Goal: Information Seeking & Learning: Learn about a topic

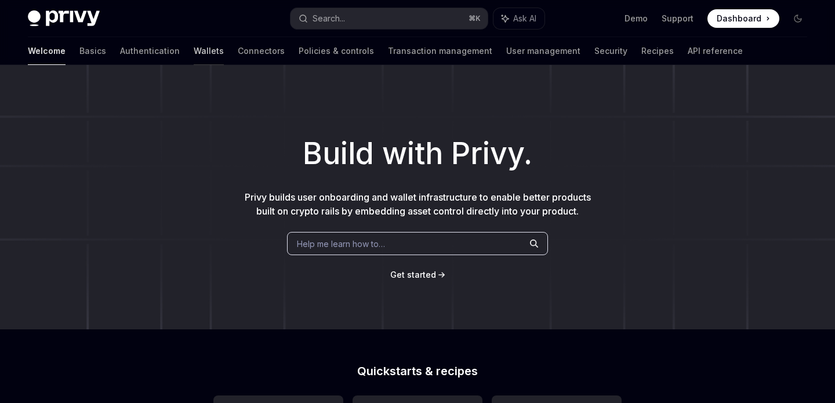
click at [194, 54] on link "Wallets" at bounding box center [209, 51] width 30 height 28
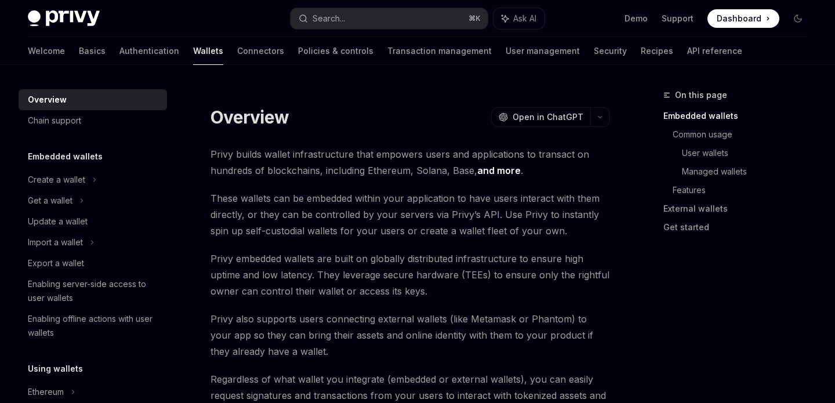
click at [267, 116] on h1 "Overview" at bounding box center [249, 117] width 78 height 21
click at [340, 148] on span "Privy builds wallet infrastructure that empowers users and applications to tran…" at bounding box center [410, 162] width 400 height 32
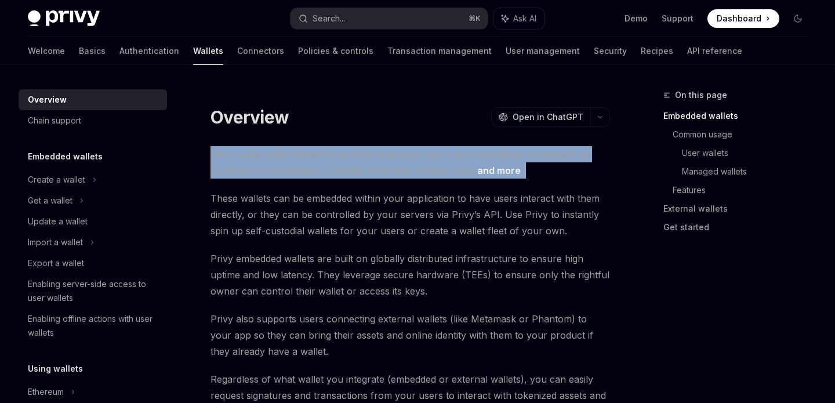
click at [340, 148] on span "Privy builds wallet infrastructure that empowers users and applications to tran…" at bounding box center [410, 162] width 400 height 32
click at [380, 150] on span "Privy builds wallet infrastructure that empowers users and applications to tran…" at bounding box center [410, 162] width 400 height 32
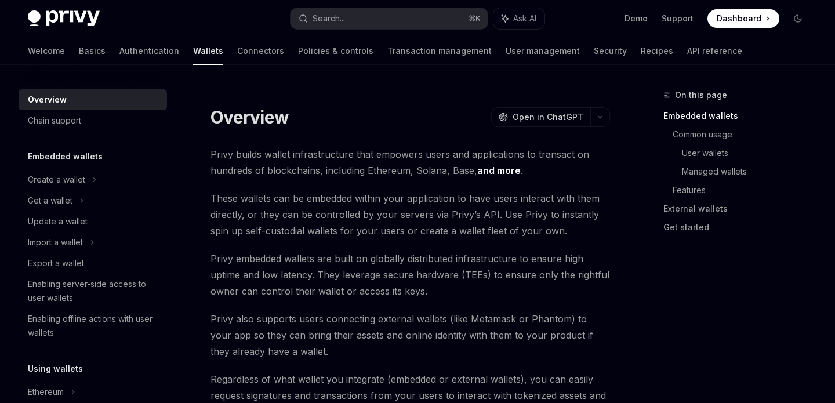
click at [408, 151] on span "Privy builds wallet infrastructure that empowers users and applications to tran…" at bounding box center [410, 162] width 400 height 32
click at [432, 152] on span "Privy builds wallet infrastructure that empowers users and applications to tran…" at bounding box center [410, 162] width 400 height 32
click at [431, 291] on span "Privy embedded wallets are built on globally distributed infrastructure to ensu…" at bounding box center [410, 275] width 400 height 49
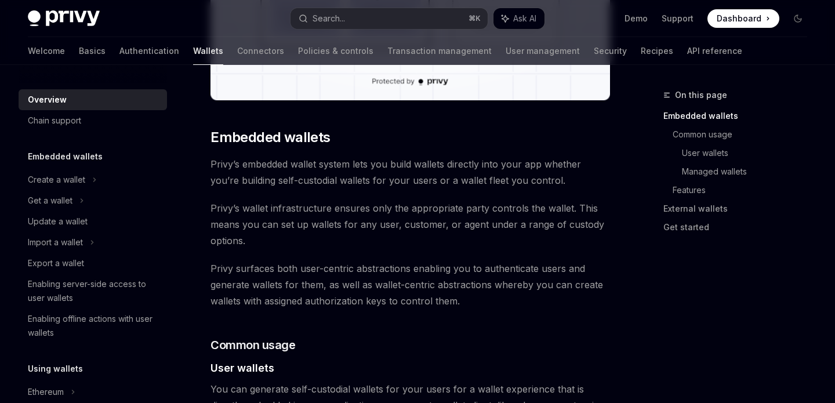
scroll to position [525, 0]
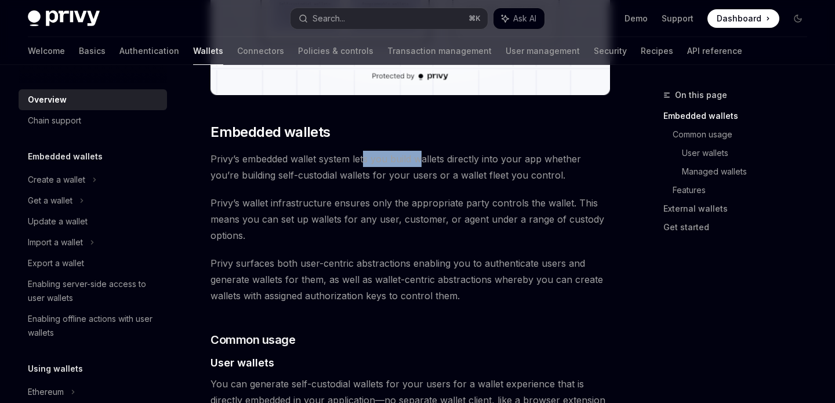
drag, startPoint x: 419, startPoint y: 157, endPoint x: 366, endPoint y: 157, distance: 52.8
click at [366, 157] on span "Privy’s embedded wallet system lets you build wallets directly into your app wh…" at bounding box center [410, 167] width 400 height 32
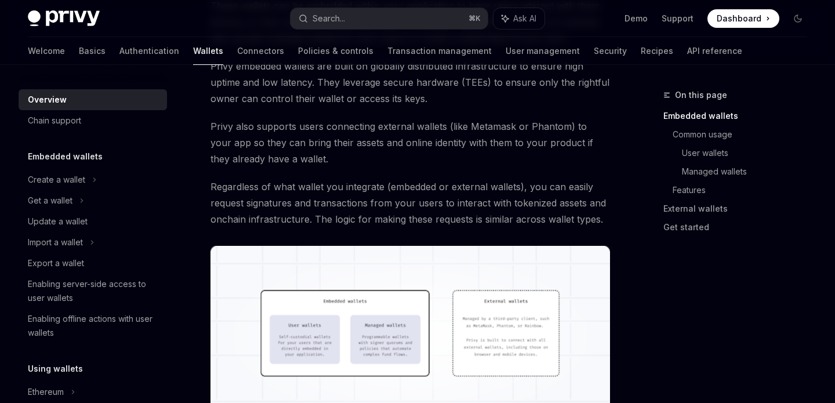
scroll to position [157, 0]
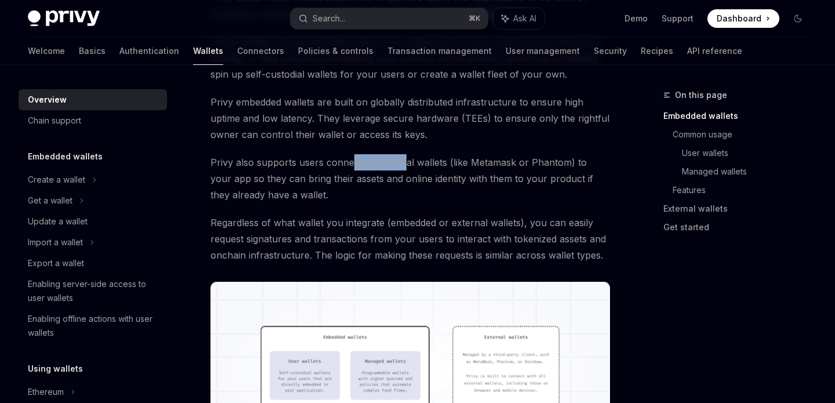
drag, startPoint x: 350, startPoint y: 162, endPoint x: 402, endPoint y: 162, distance: 51.6
click at [402, 162] on span "Privy also supports users connecting external wallets (like Metamask or Phantom…" at bounding box center [410, 178] width 400 height 49
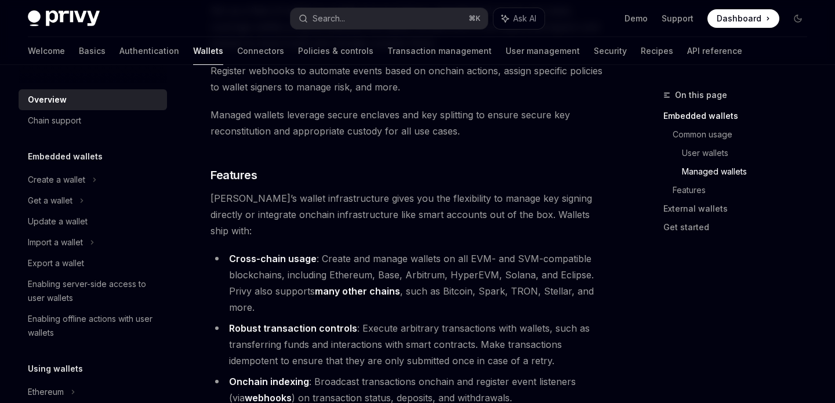
scroll to position [1295, 0]
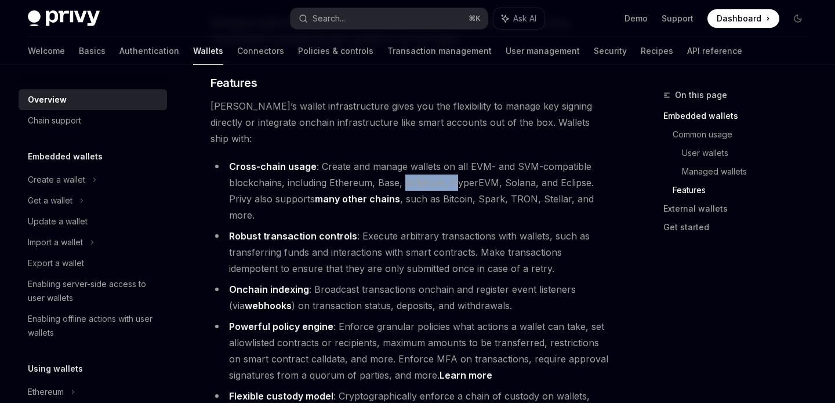
drag, startPoint x: 453, startPoint y: 170, endPoint x: 405, endPoint y: 170, distance: 47.5
click at [405, 170] on li "Cross-chain usage : Create and manage wallets on all EVM- and SVM-compatible bl…" at bounding box center [410, 190] width 400 height 65
click at [89, 114] on div "Chain support" at bounding box center [94, 121] width 132 height 14
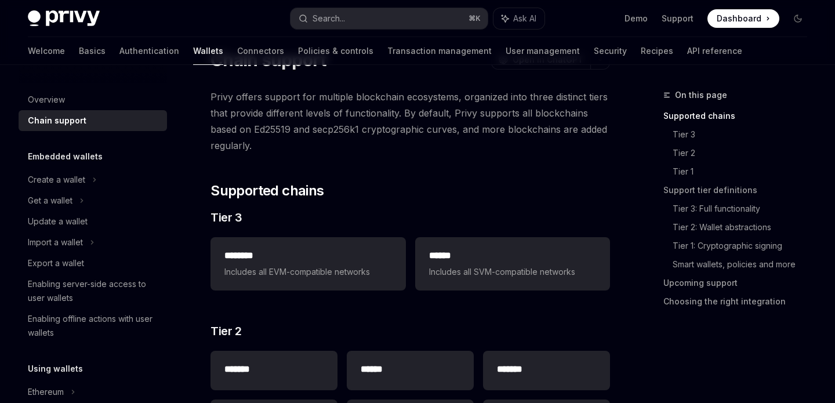
scroll to position [53, 0]
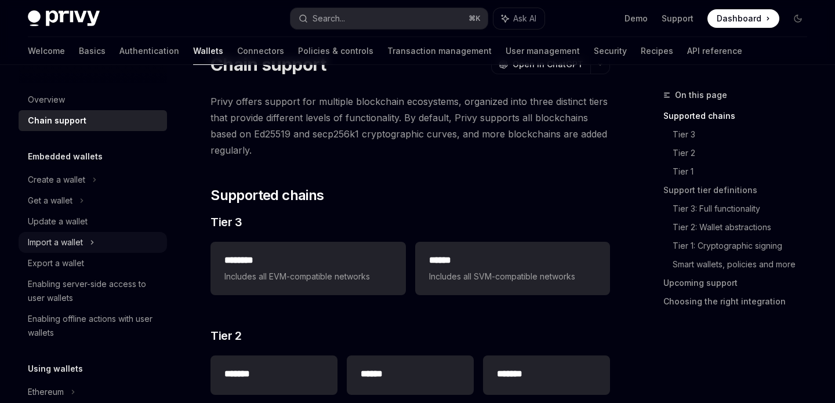
click at [81, 247] on div "Import a wallet" at bounding box center [55, 242] width 55 height 14
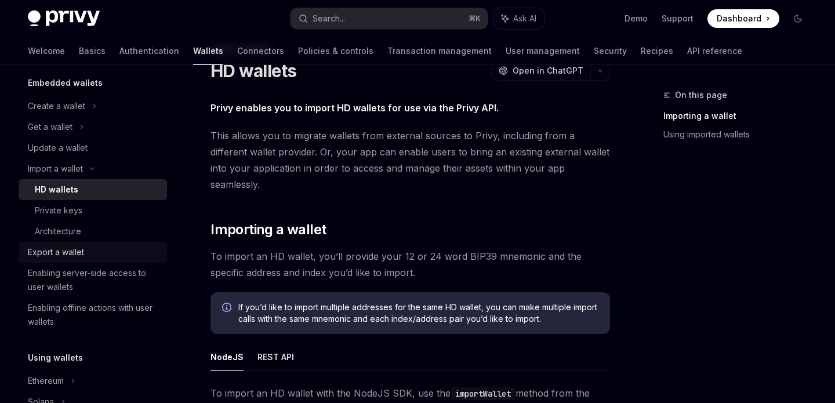
scroll to position [71, 0]
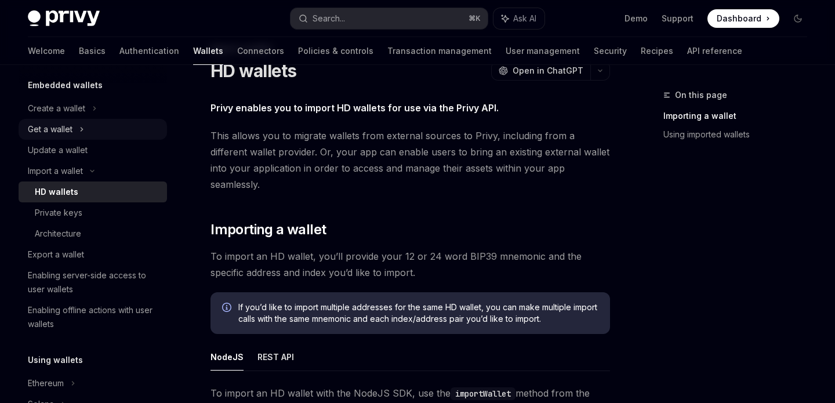
click at [59, 128] on div "Get a wallet" at bounding box center [50, 129] width 45 height 14
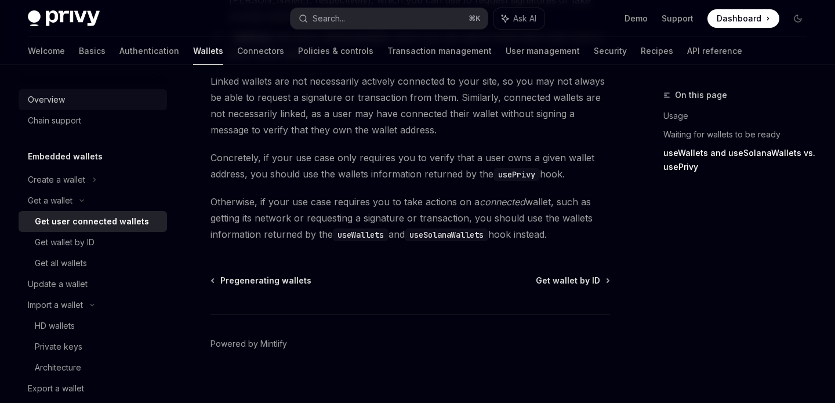
click at [66, 104] on div "Overview" at bounding box center [94, 100] width 132 height 14
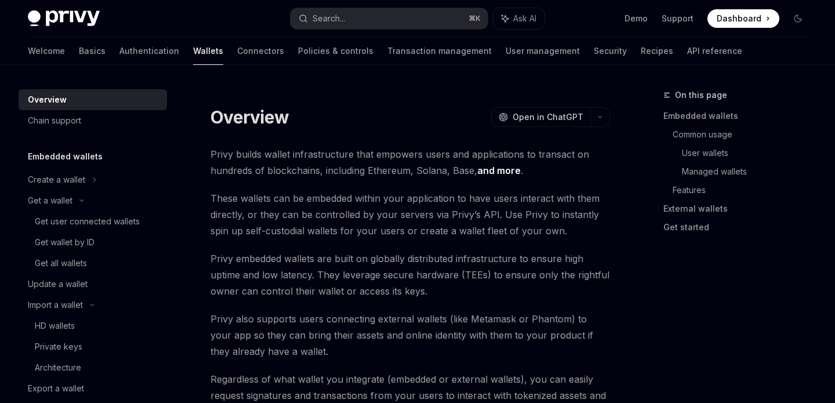
type textarea "*"
drag, startPoint x: 372, startPoint y: 201, endPoint x: 299, endPoint y: 198, distance: 73.7
click at [299, 198] on span "These wallets can be embedded within your application to have users interact wi…" at bounding box center [410, 214] width 400 height 49
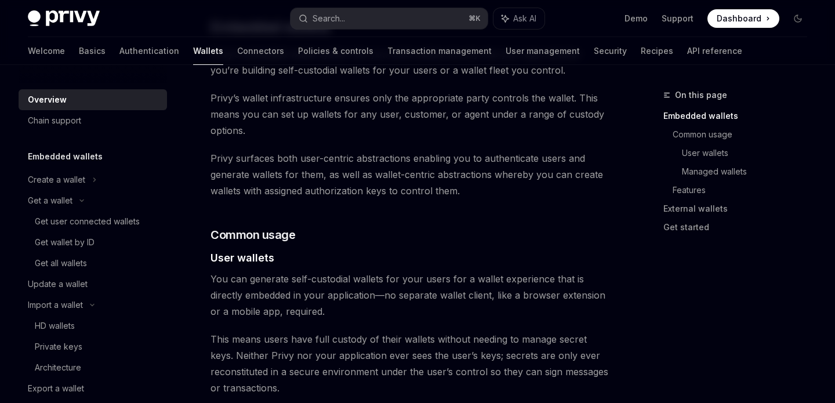
scroll to position [743, 0]
